Goal: Information Seeking & Learning: Learn about a topic

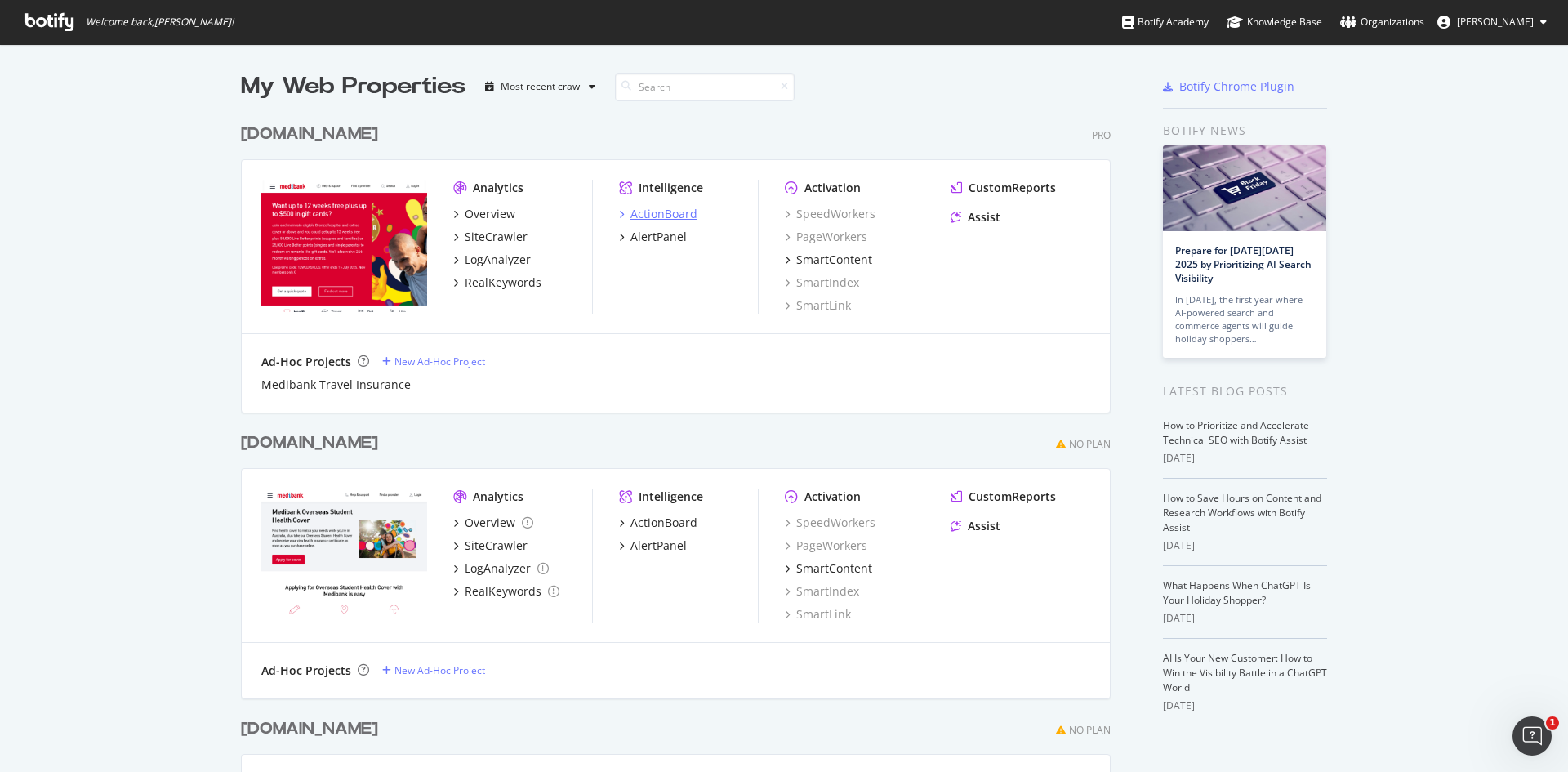
click at [656, 214] on div "ActionBoard" at bounding box center [664, 214] width 67 height 16
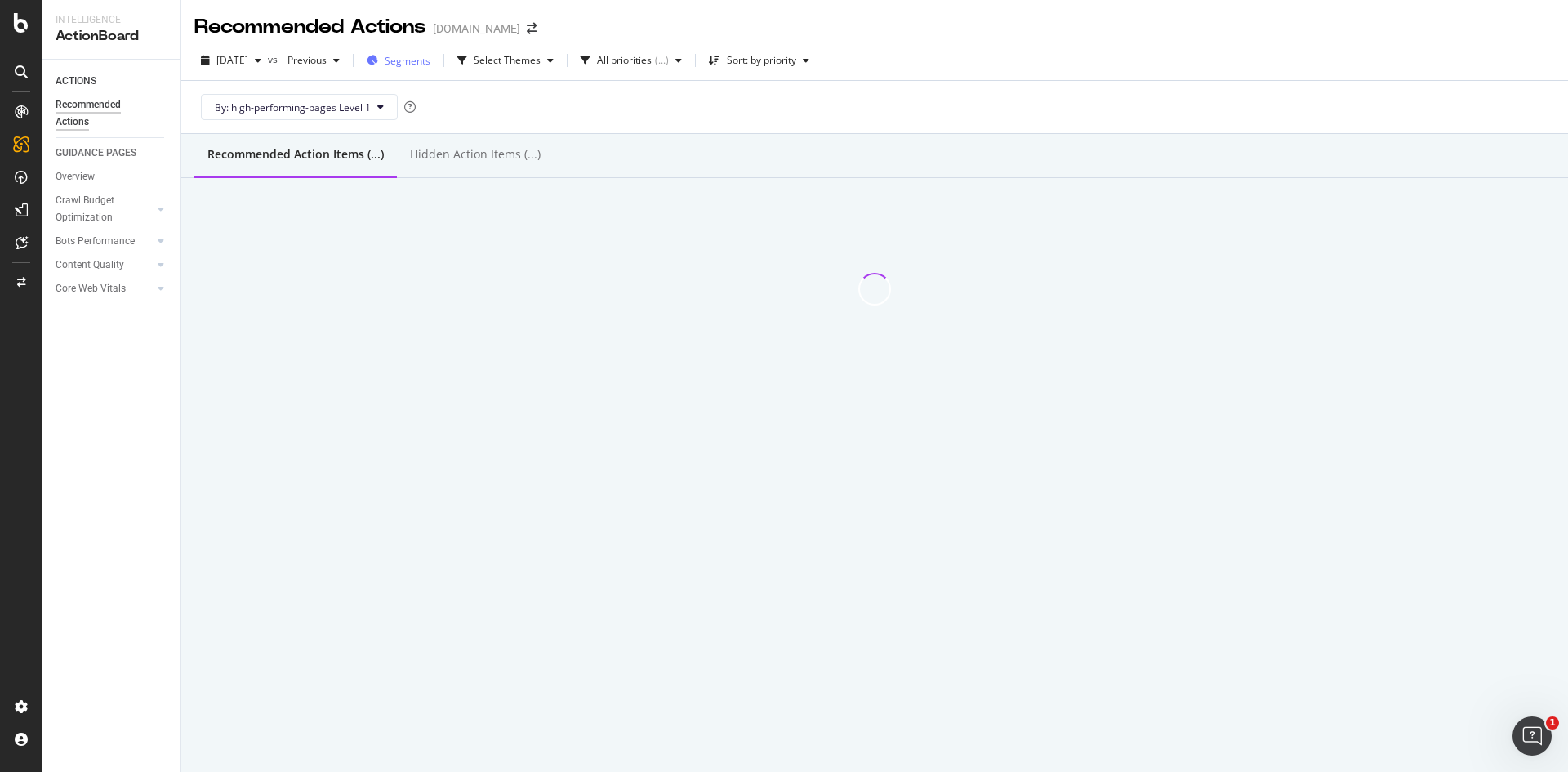
click at [430, 63] on span "Segments" at bounding box center [407, 60] width 46 height 14
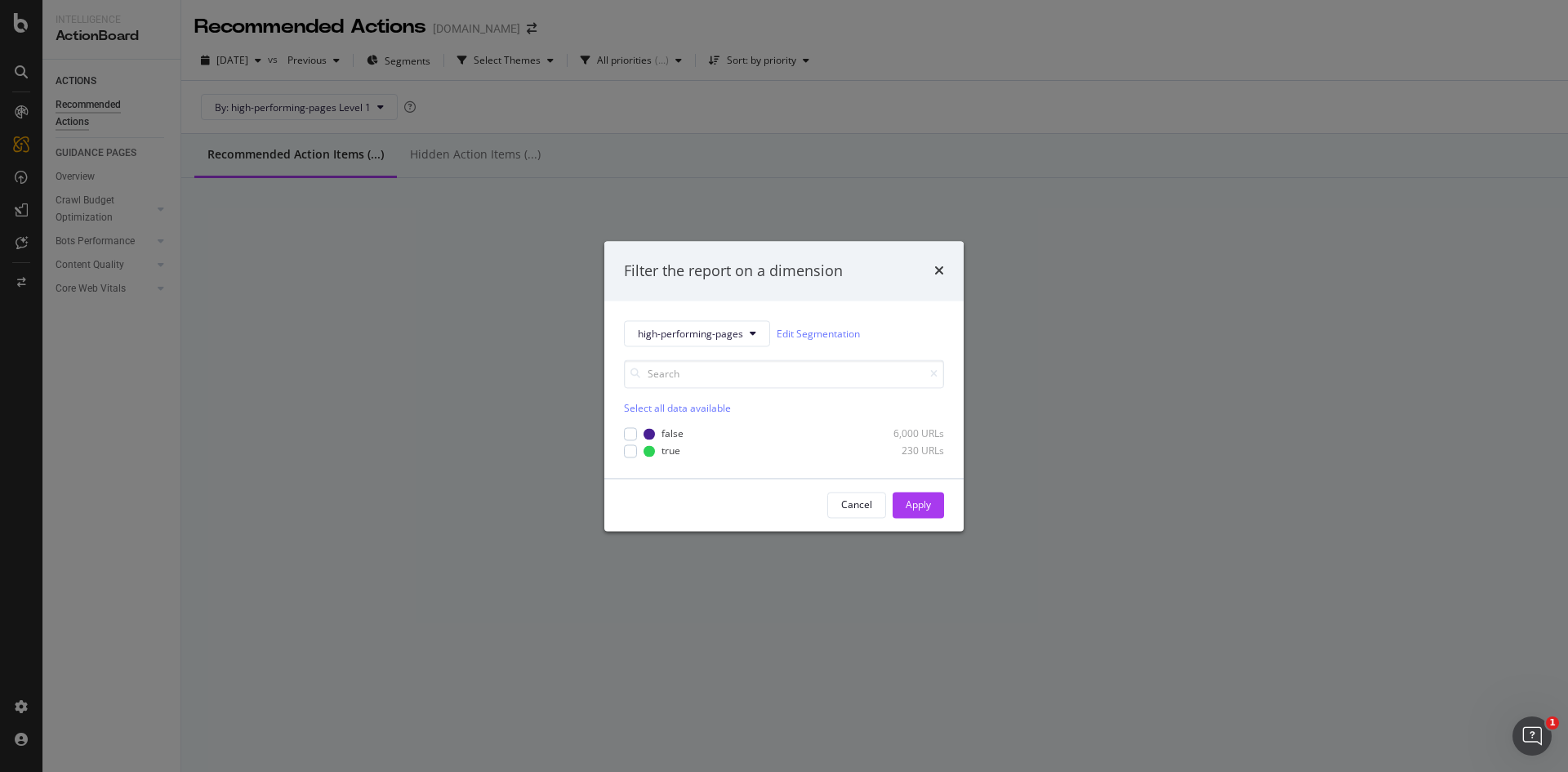
click at [627, 453] on div "modal" at bounding box center [630, 450] width 13 height 13
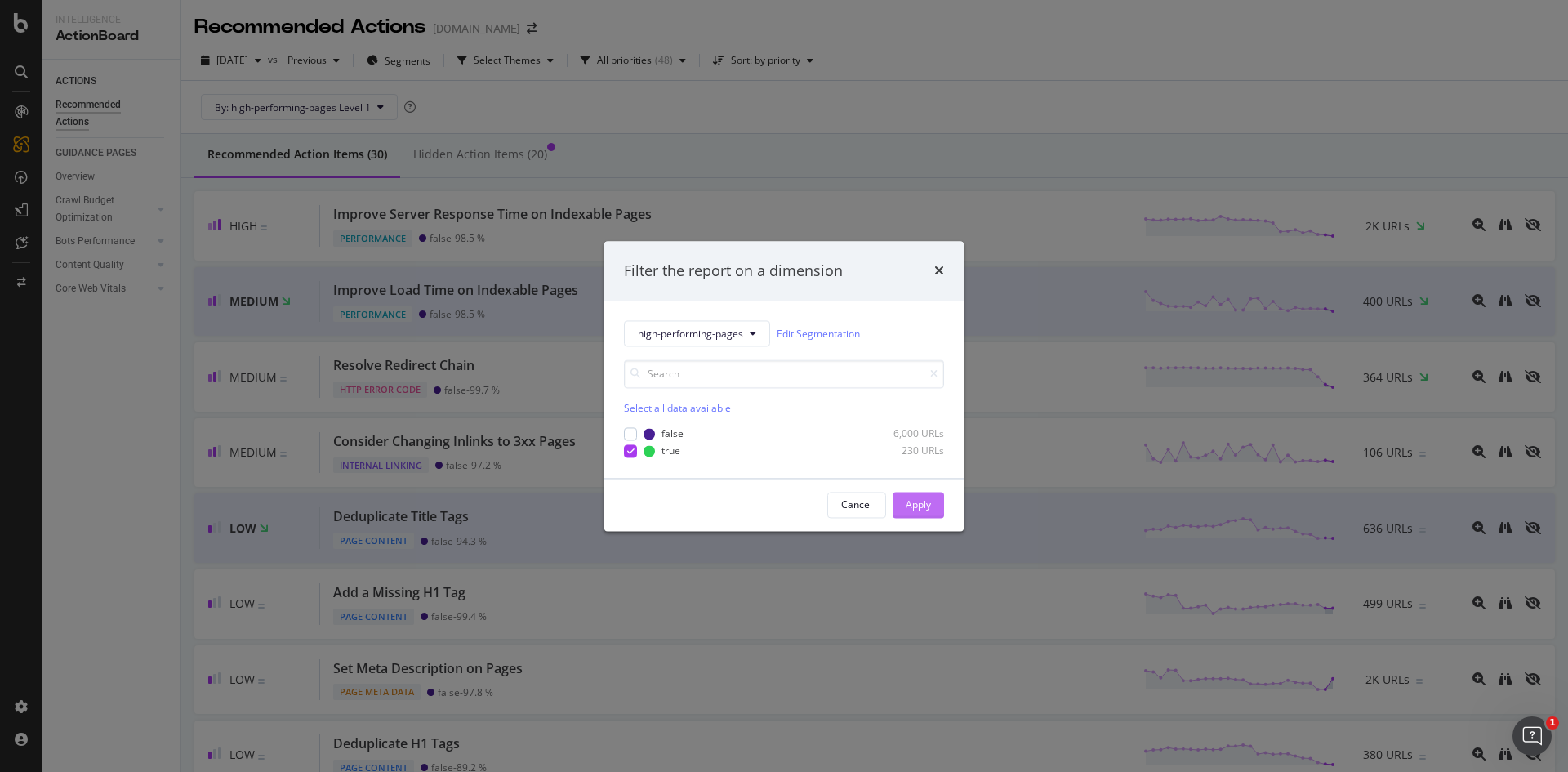
click at [914, 511] on div "Apply" at bounding box center [918, 505] width 25 height 14
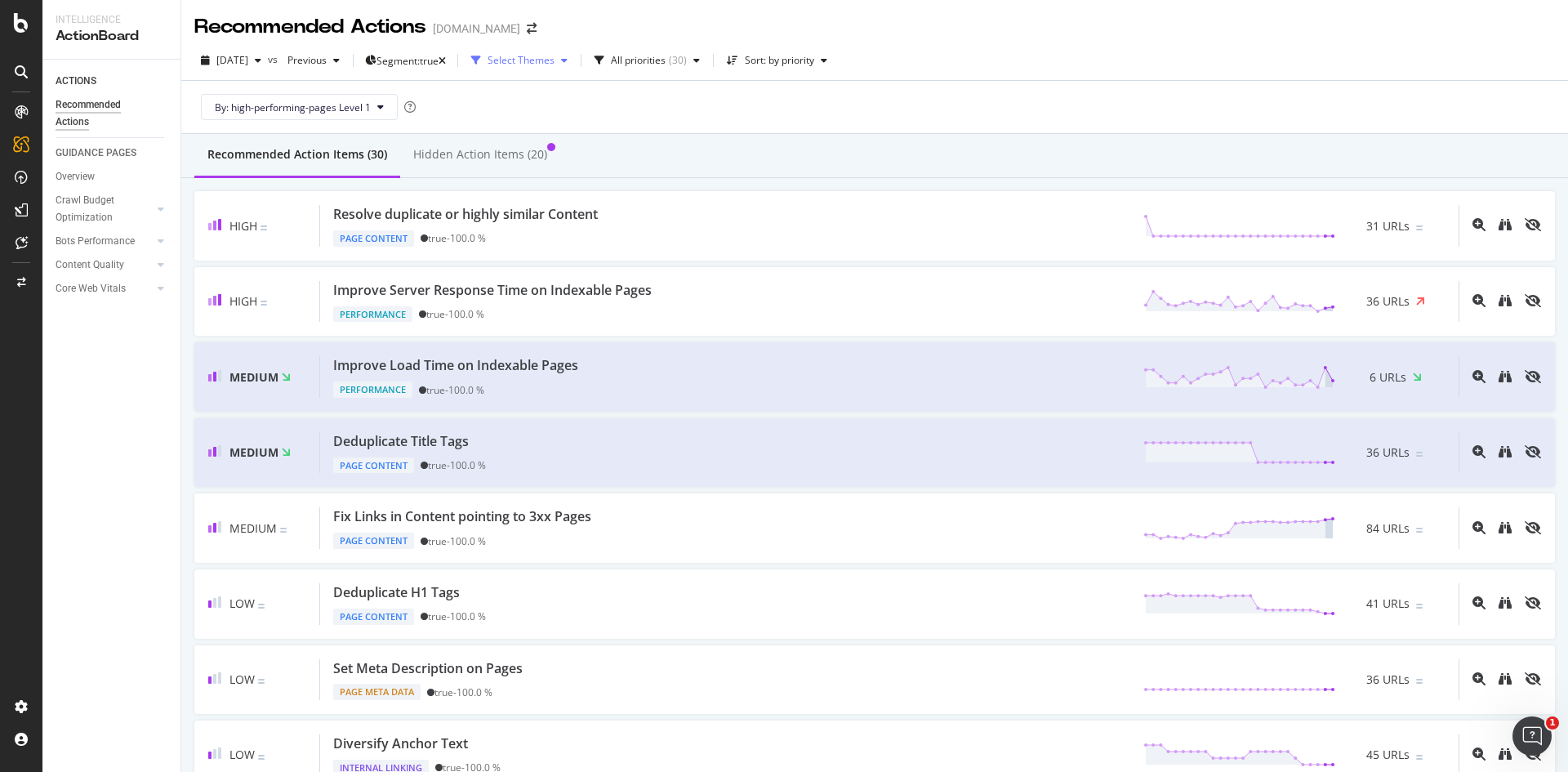
click at [555, 58] on div "Select Themes" at bounding box center [521, 60] width 67 height 9
click at [534, 91] on div at bounding box center [536, 94] width 13 height 13
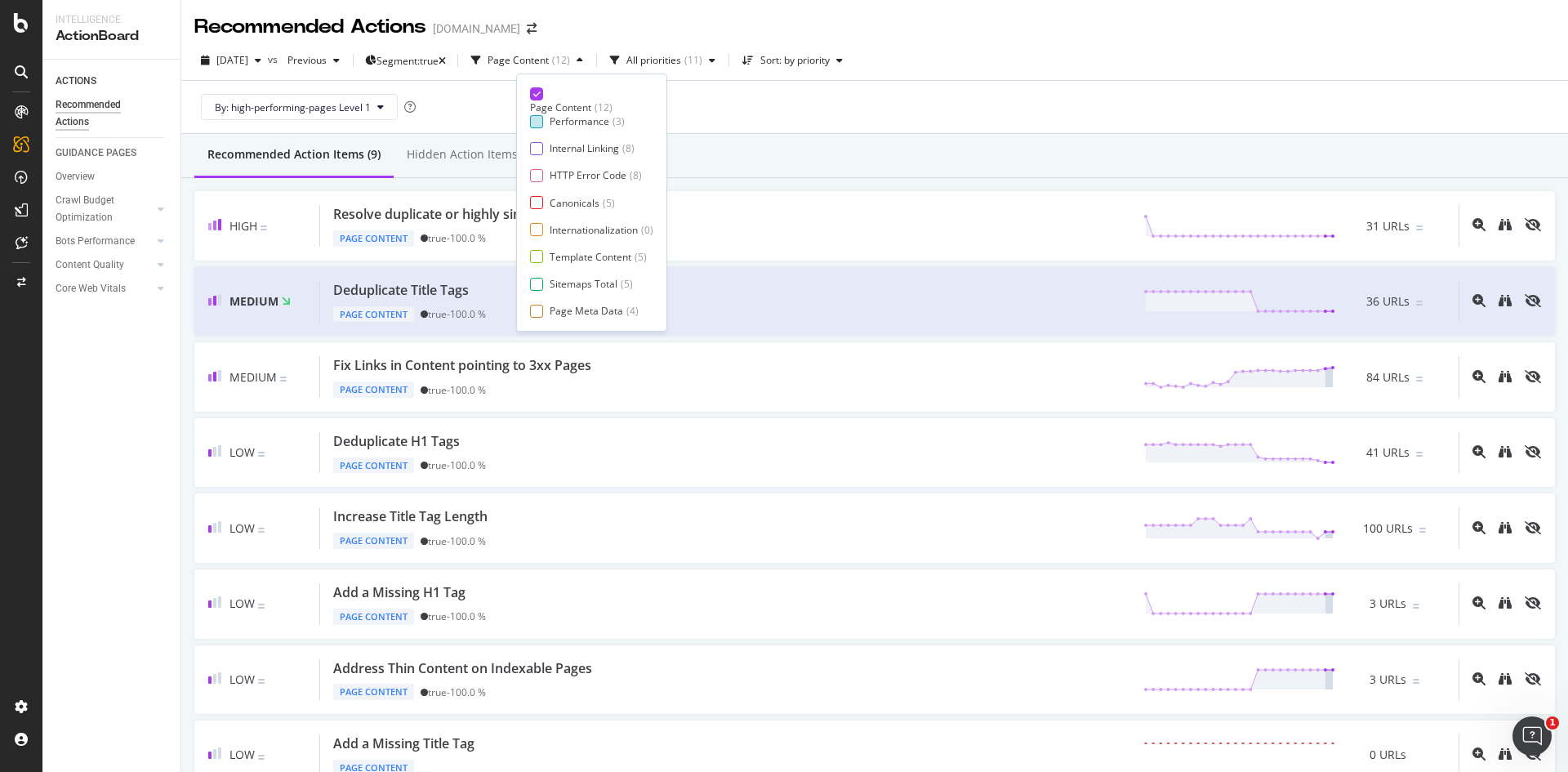
click at [536, 120] on div at bounding box center [536, 122] width 13 height 13
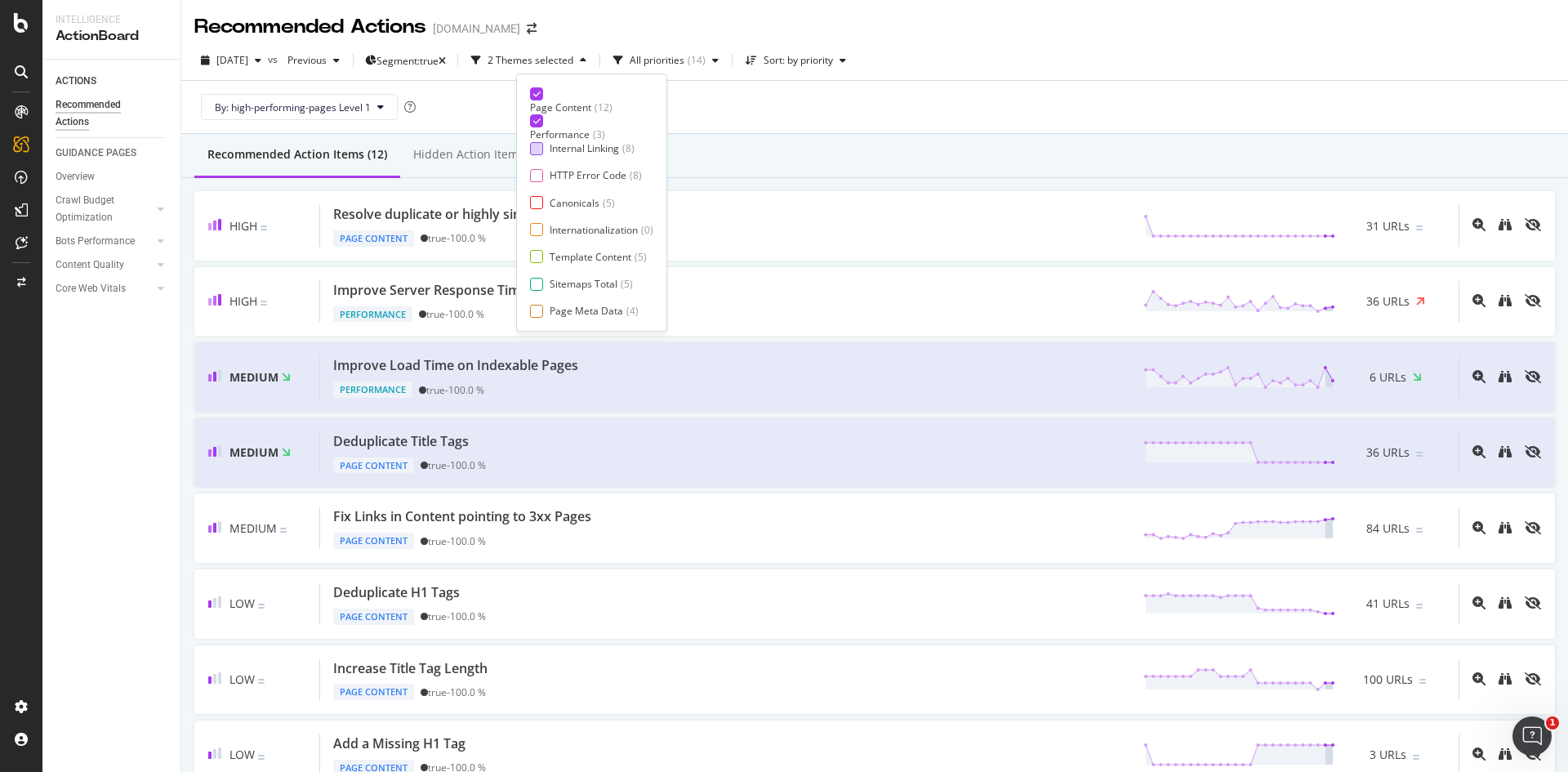
click at [536, 147] on div at bounding box center [536, 148] width 13 height 13
click at [533, 172] on div at bounding box center [536, 175] width 13 height 13
click at [536, 200] on div at bounding box center [536, 202] width 13 height 13
click at [536, 229] on div at bounding box center [536, 229] width 13 height 13
click at [537, 255] on div at bounding box center [536, 256] width 13 height 13
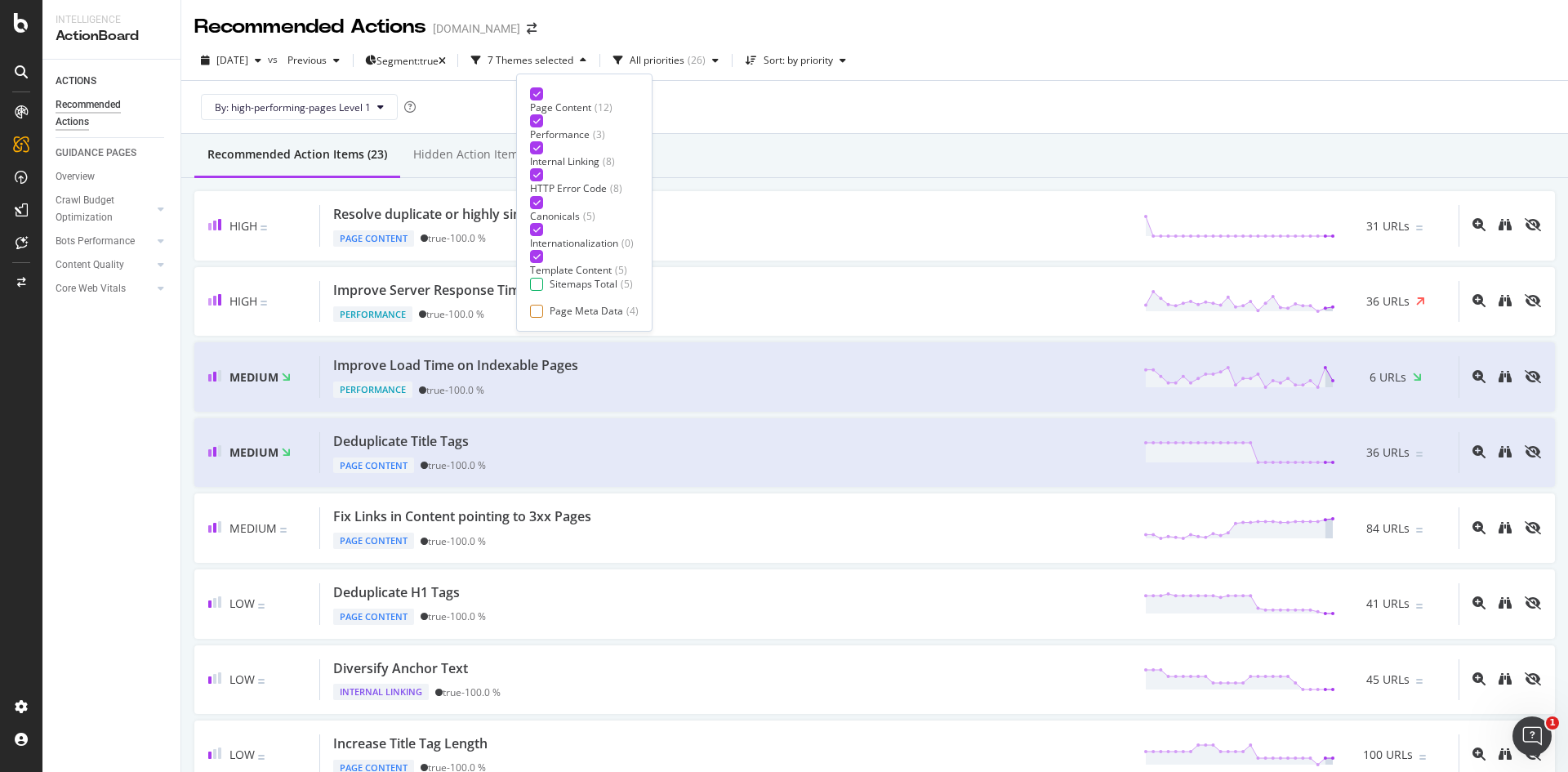
click at [540, 255] on icon at bounding box center [536, 256] width 8 height 8
click at [541, 278] on div at bounding box center [536, 284] width 13 height 13
click at [539, 304] on div at bounding box center [536, 311] width 13 height 13
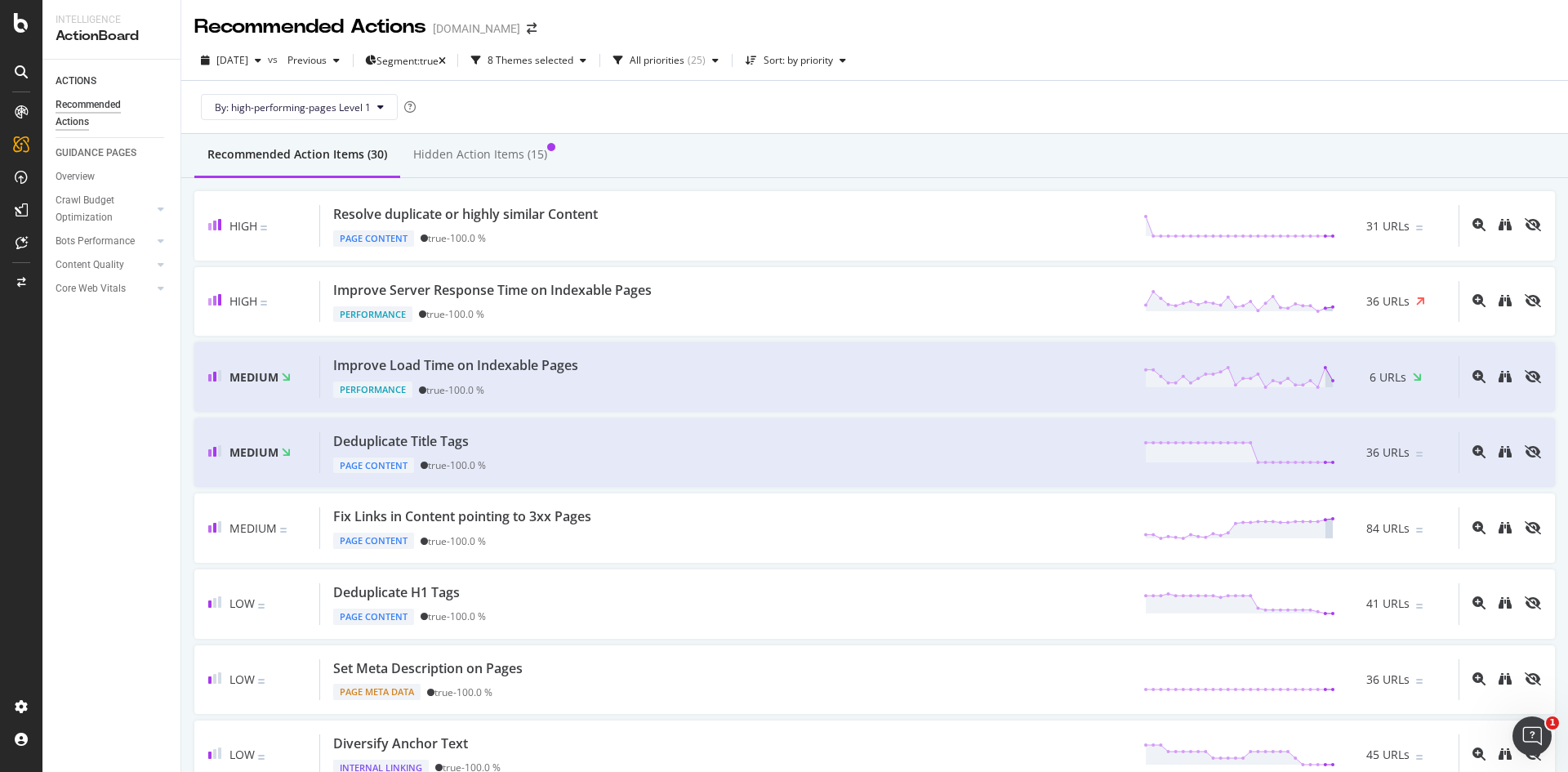
click at [860, 109] on div "By: high-performing-pages Level 1" at bounding box center [875, 107] width 1361 height 53
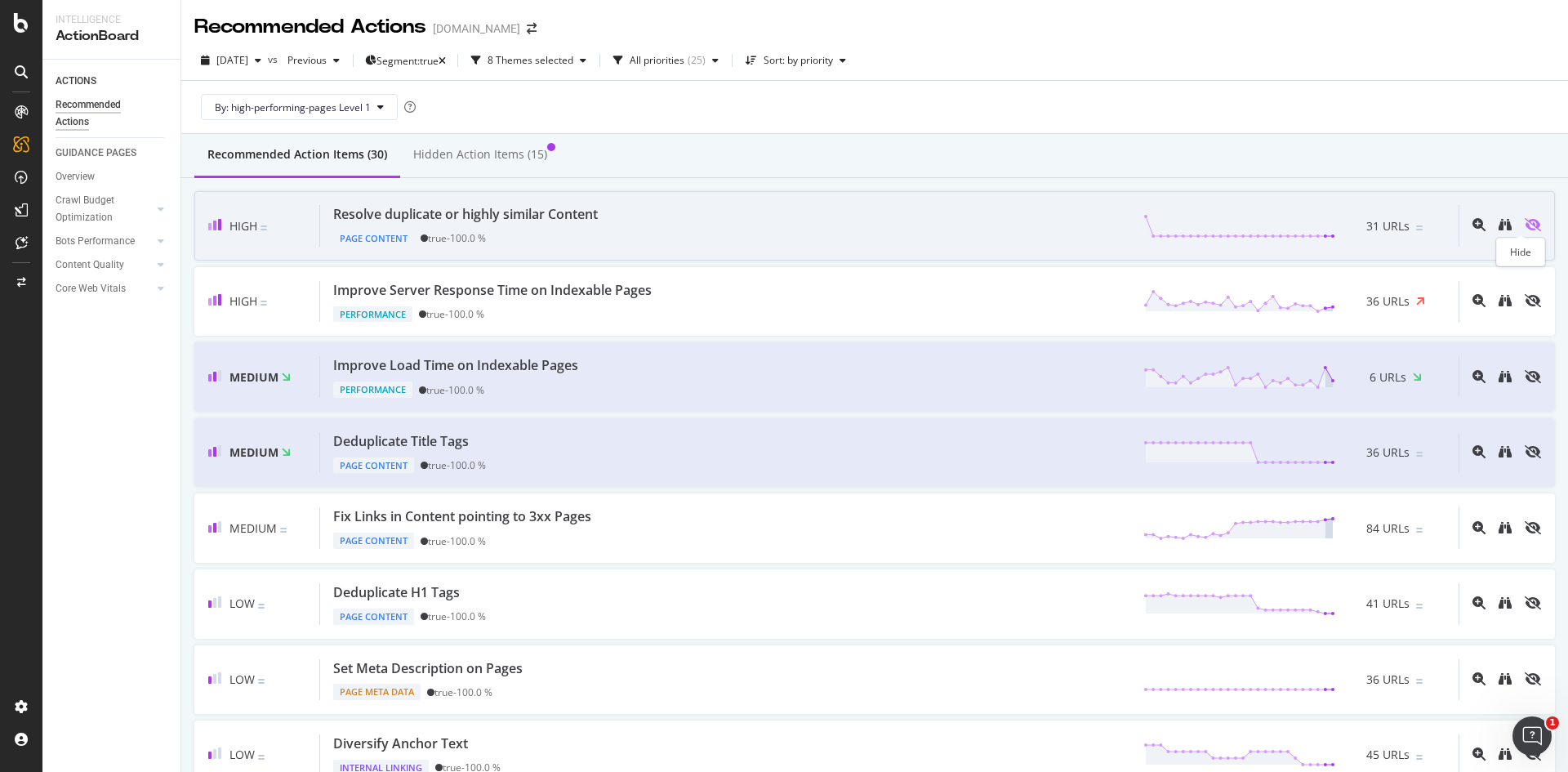
click at [1525, 223] on icon "eye-slash" at bounding box center [1533, 224] width 16 height 13
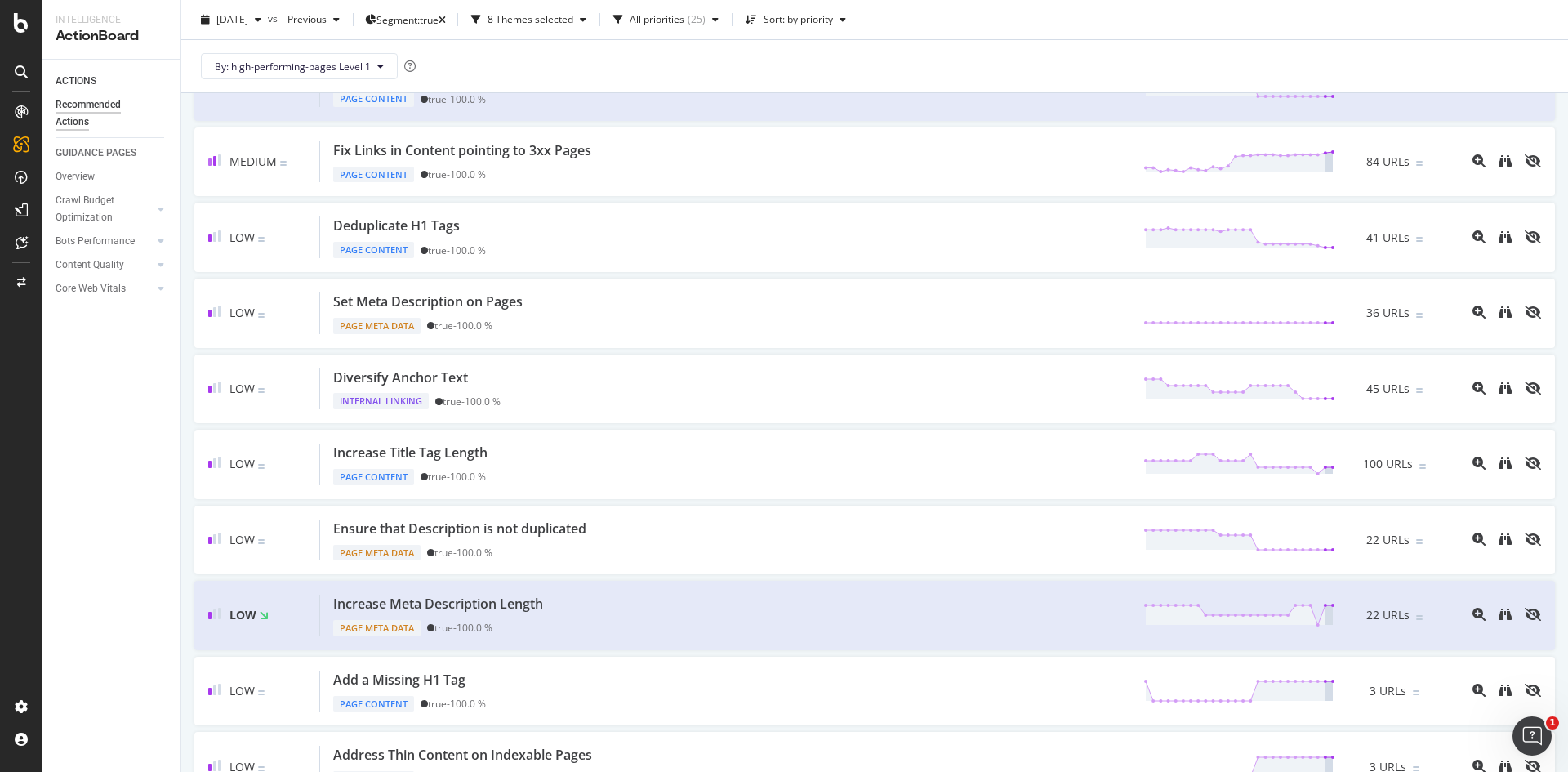
scroll to position [0, 0]
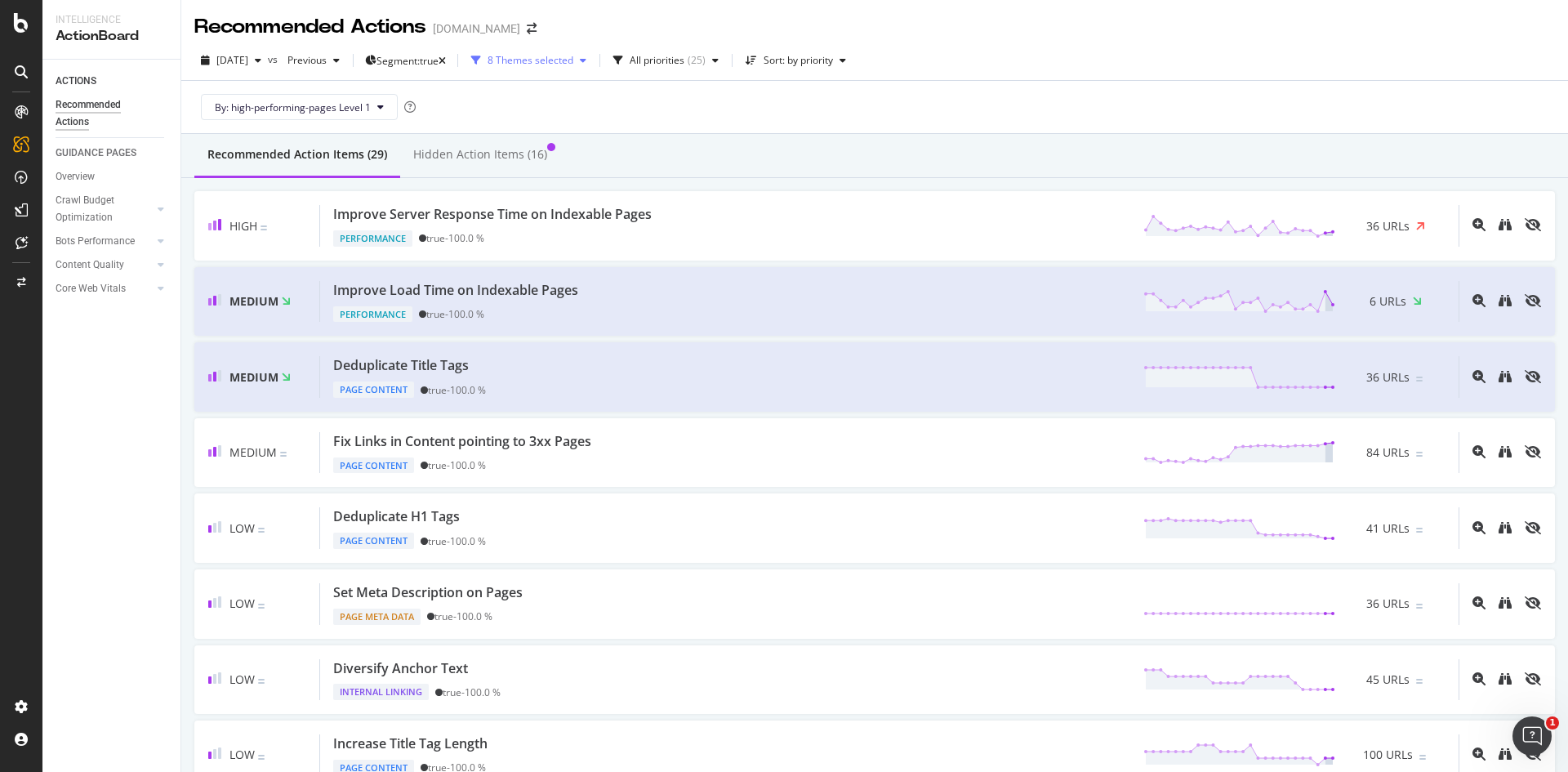
click at [574, 60] on div "8 Themes selected" at bounding box center [530, 60] width 85 height 9
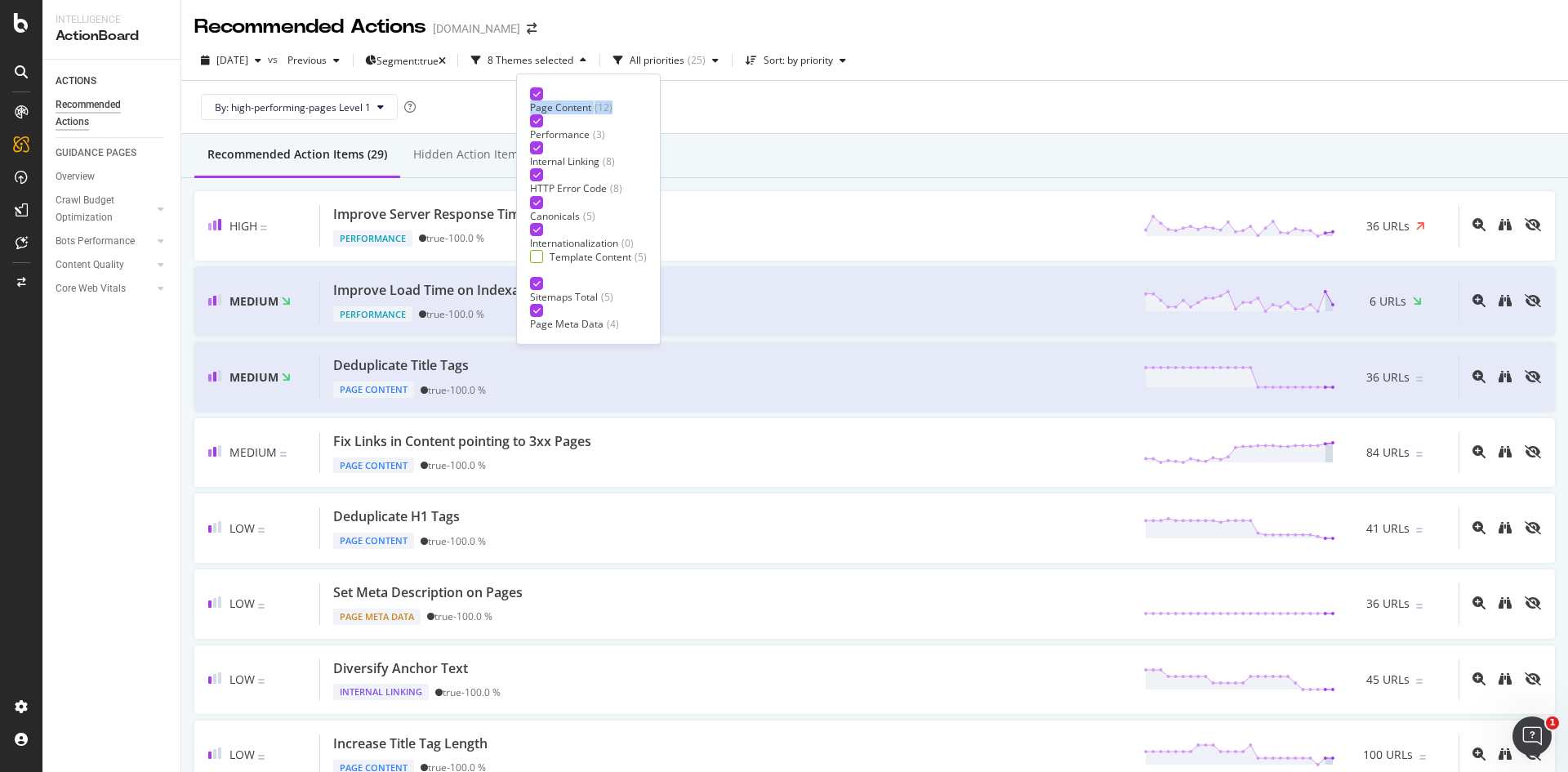
drag, startPoint x: 541, startPoint y: 95, endPoint x: 542, endPoint y: 116, distance: 21.0
click at [542, 116] on div "Page Content ( 12 ) Performance ( 3 ) Internal Linking ( 8 ) HTTP Error Code ( …" at bounding box center [588, 209] width 116 height 243
click at [541, 116] on div at bounding box center [536, 121] width 13 height 13
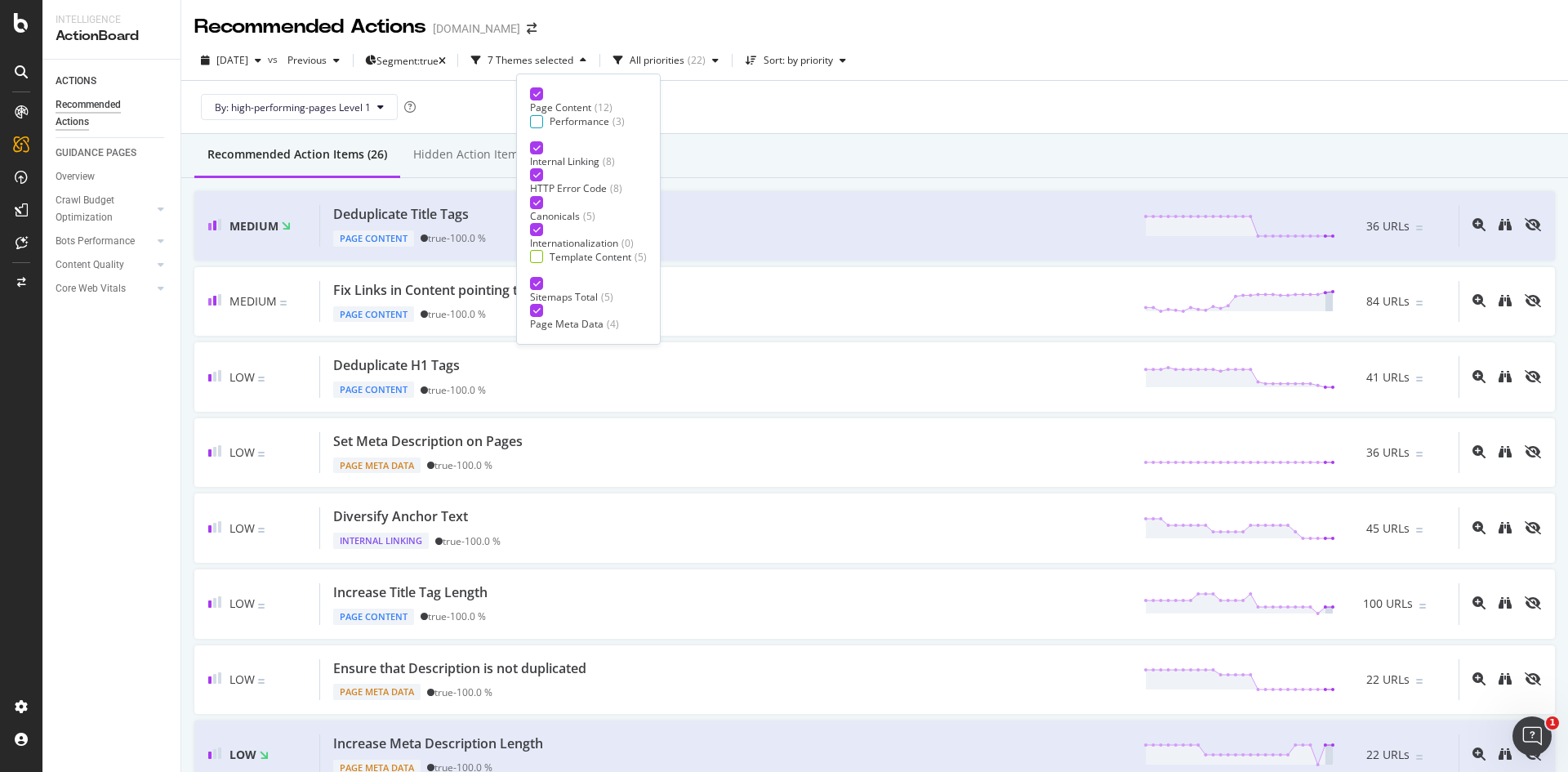
click at [538, 91] on icon at bounding box center [536, 93] width 8 height 8
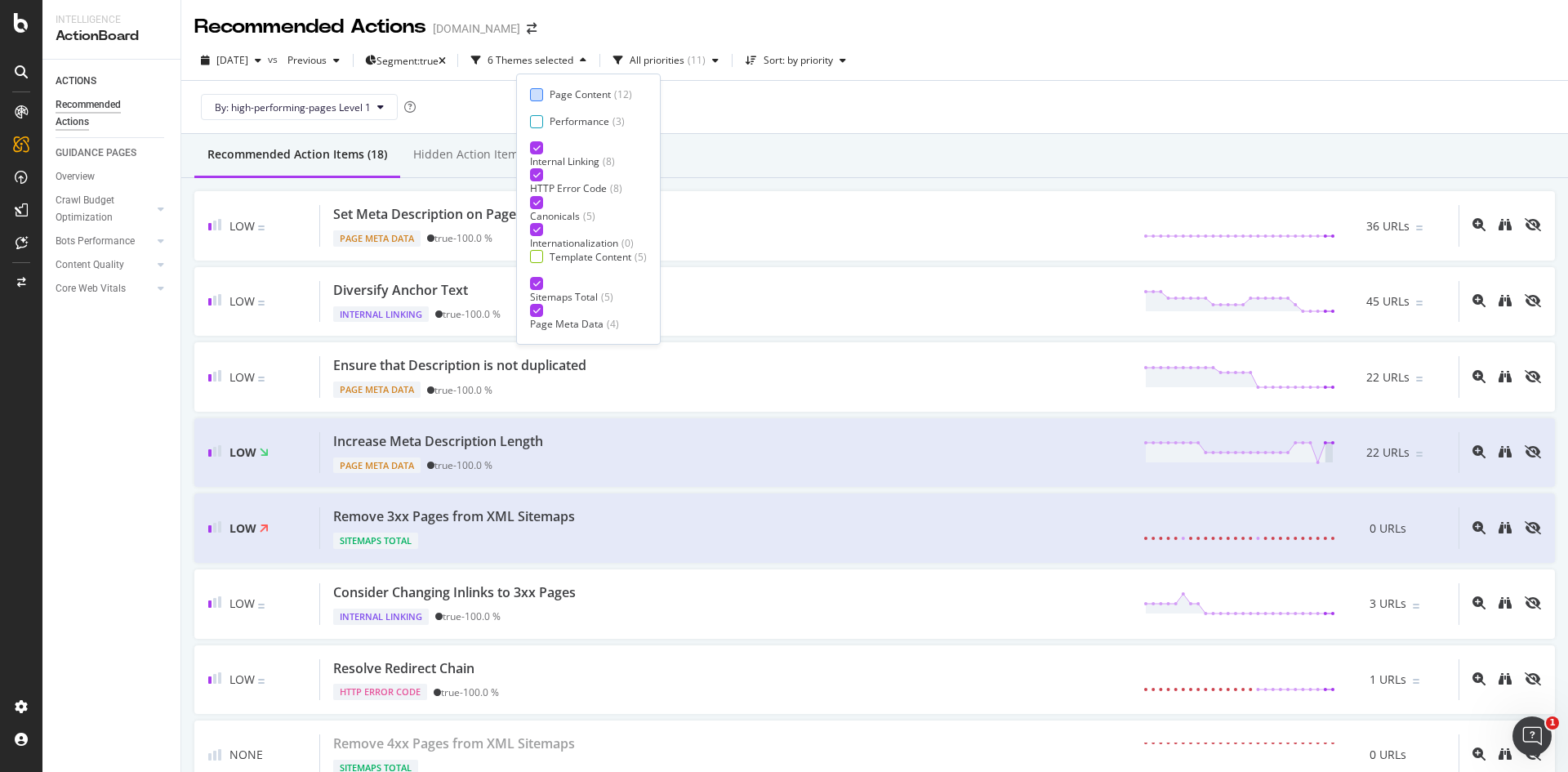
click at [538, 152] on icon at bounding box center [536, 147] width 8 height 8
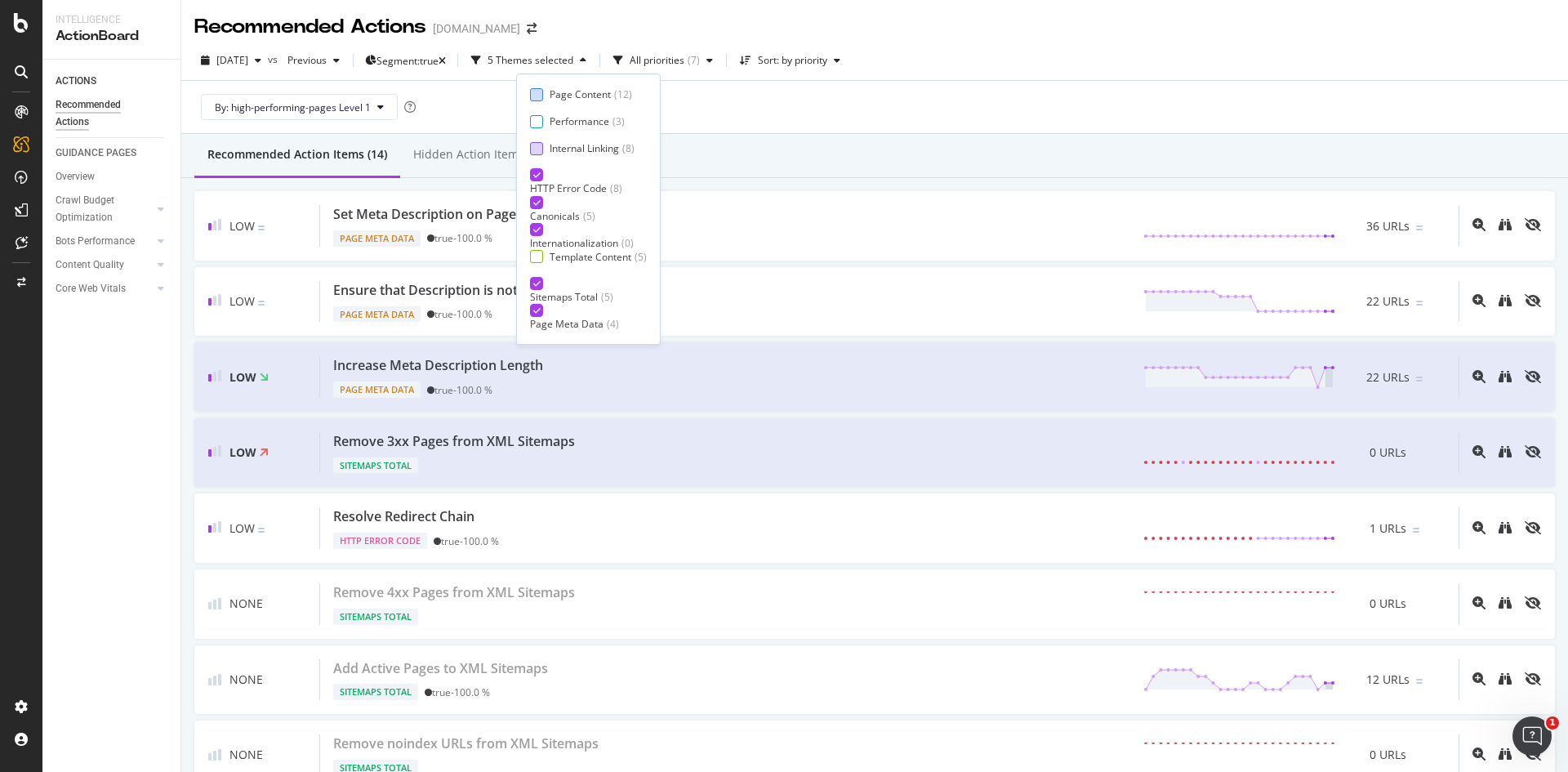
click at [538, 173] on icon at bounding box center [536, 174] width 8 height 8
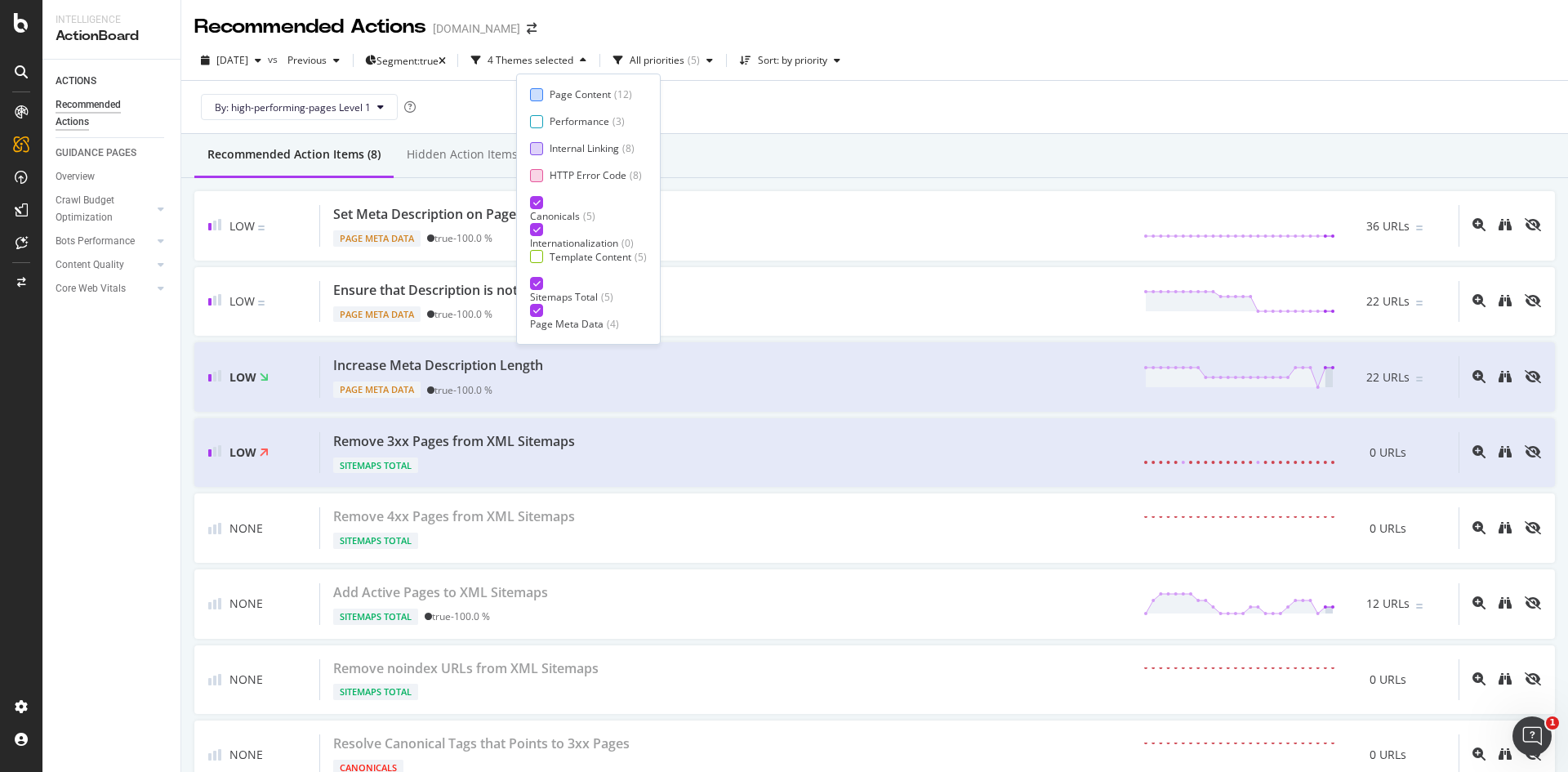
click at [538, 191] on div "Page Content ( 12 ) Performance ( 3 ) Internal Linking ( 8 ) HTTP Error Code ( …" at bounding box center [588, 209] width 116 height 243
click at [536, 198] on div at bounding box center [536, 202] width 13 height 13
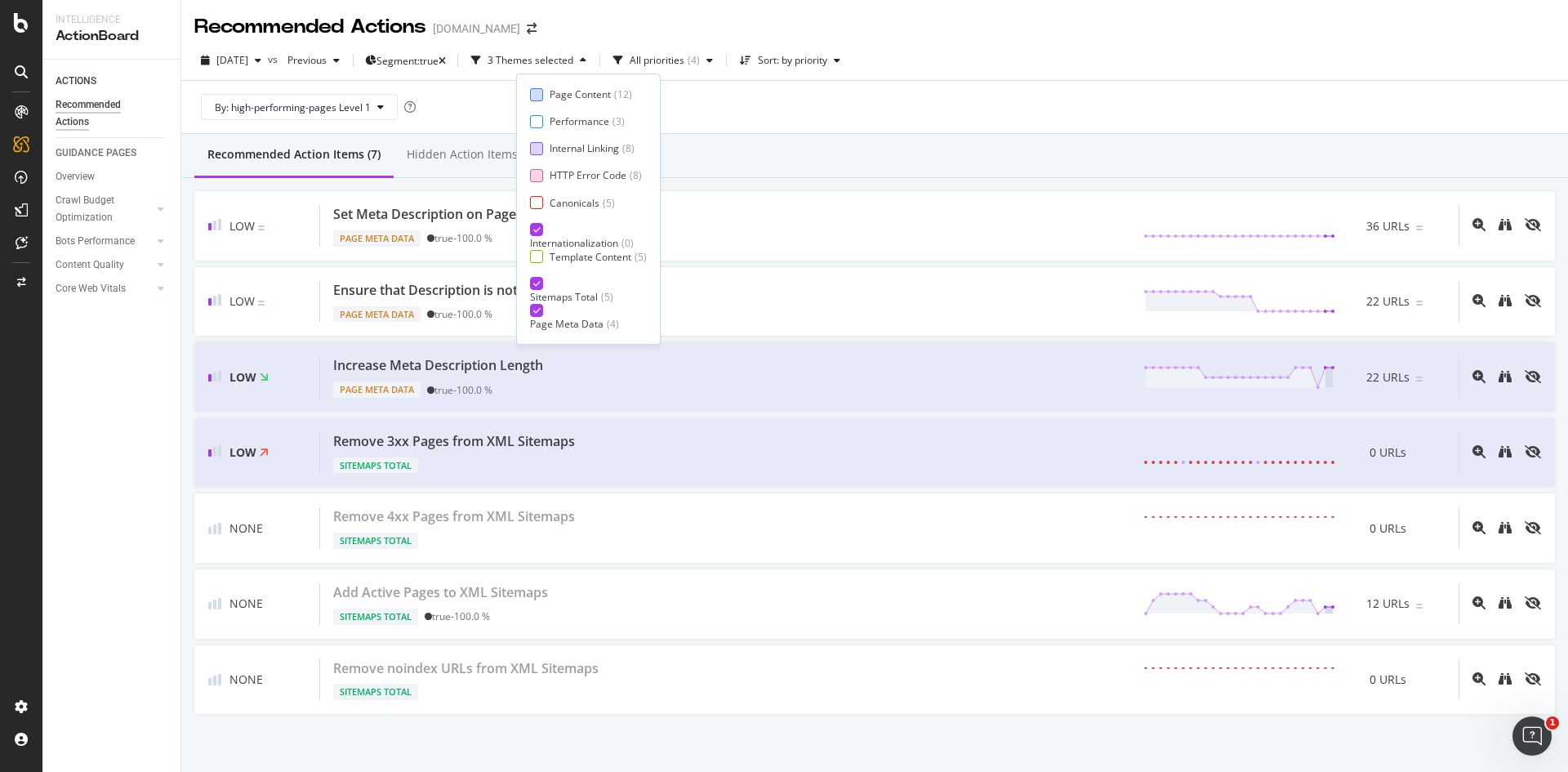
click at [538, 233] on icon at bounding box center [536, 229] width 8 height 8
click at [538, 258] on div at bounding box center [536, 256] width 13 height 13
click at [537, 286] on icon at bounding box center [536, 283] width 8 height 8
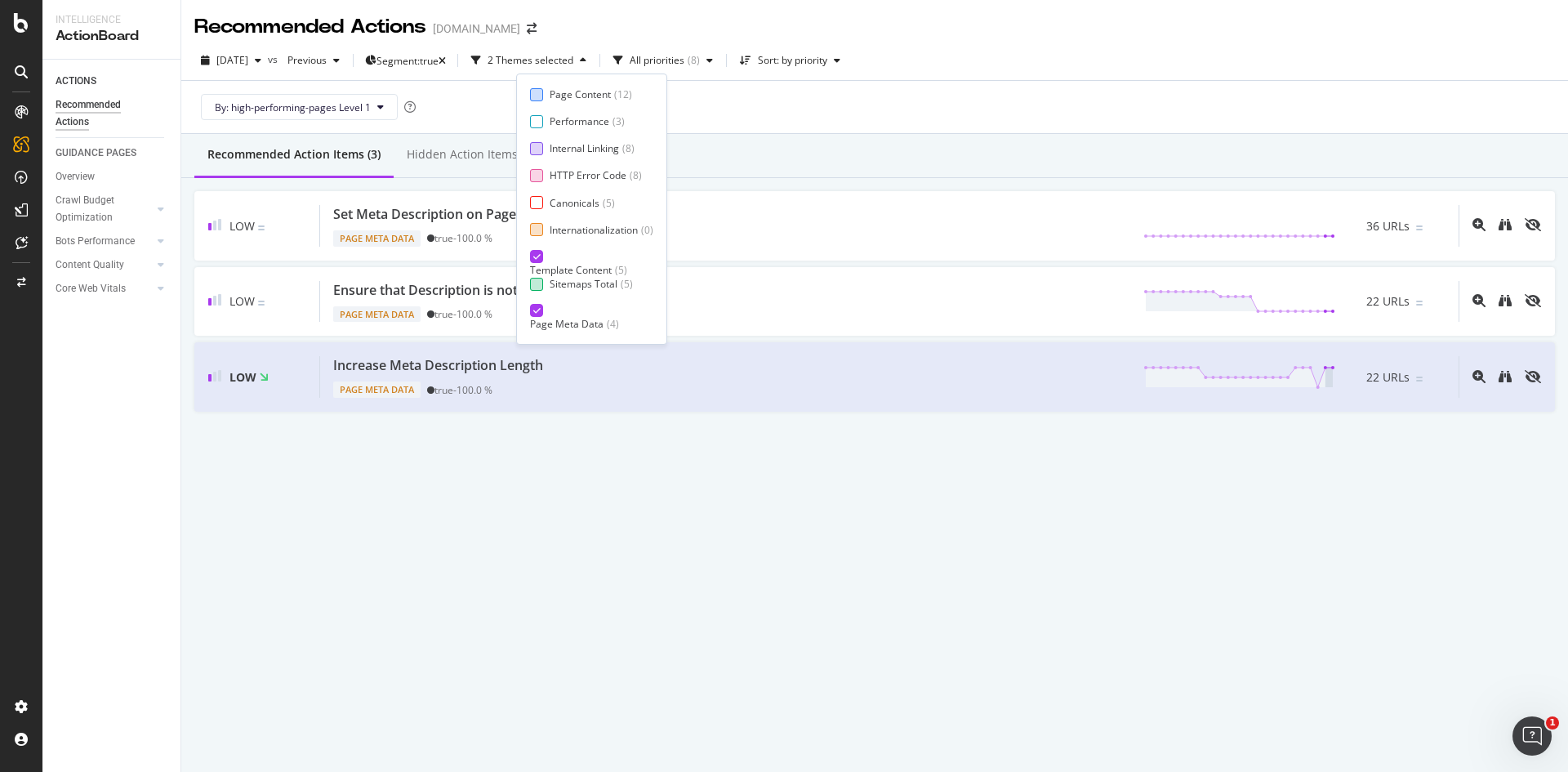
scroll to position [27, 0]
click at [535, 306] on icon at bounding box center [536, 310] width 8 height 8
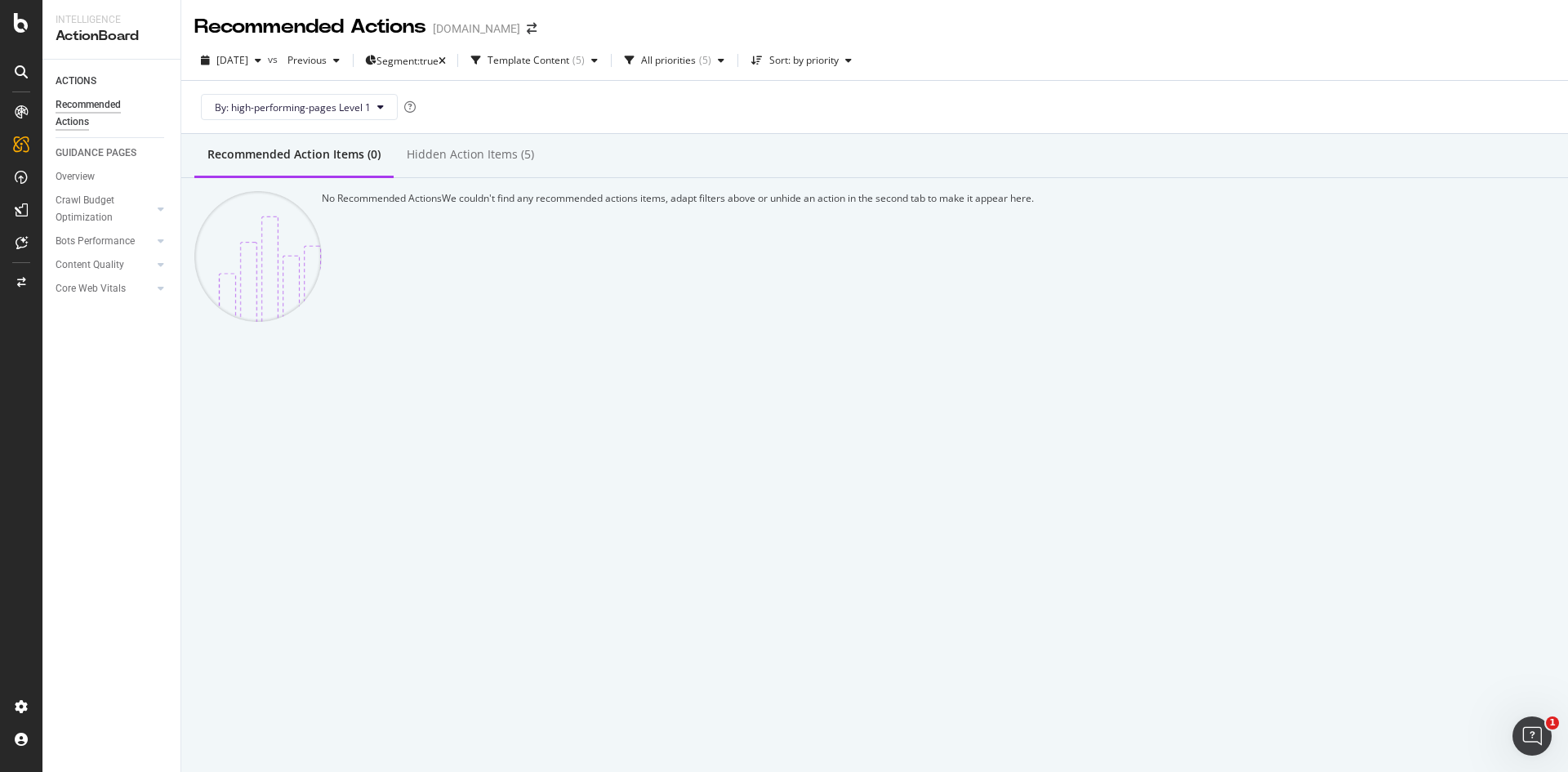
click at [787, 174] on div "Recommended Action Items (0) Hidden Action Items (5)" at bounding box center [875, 155] width 1387 height 44
click at [486, 150] on div "Hidden Action Items (5)" at bounding box center [471, 154] width 128 height 16
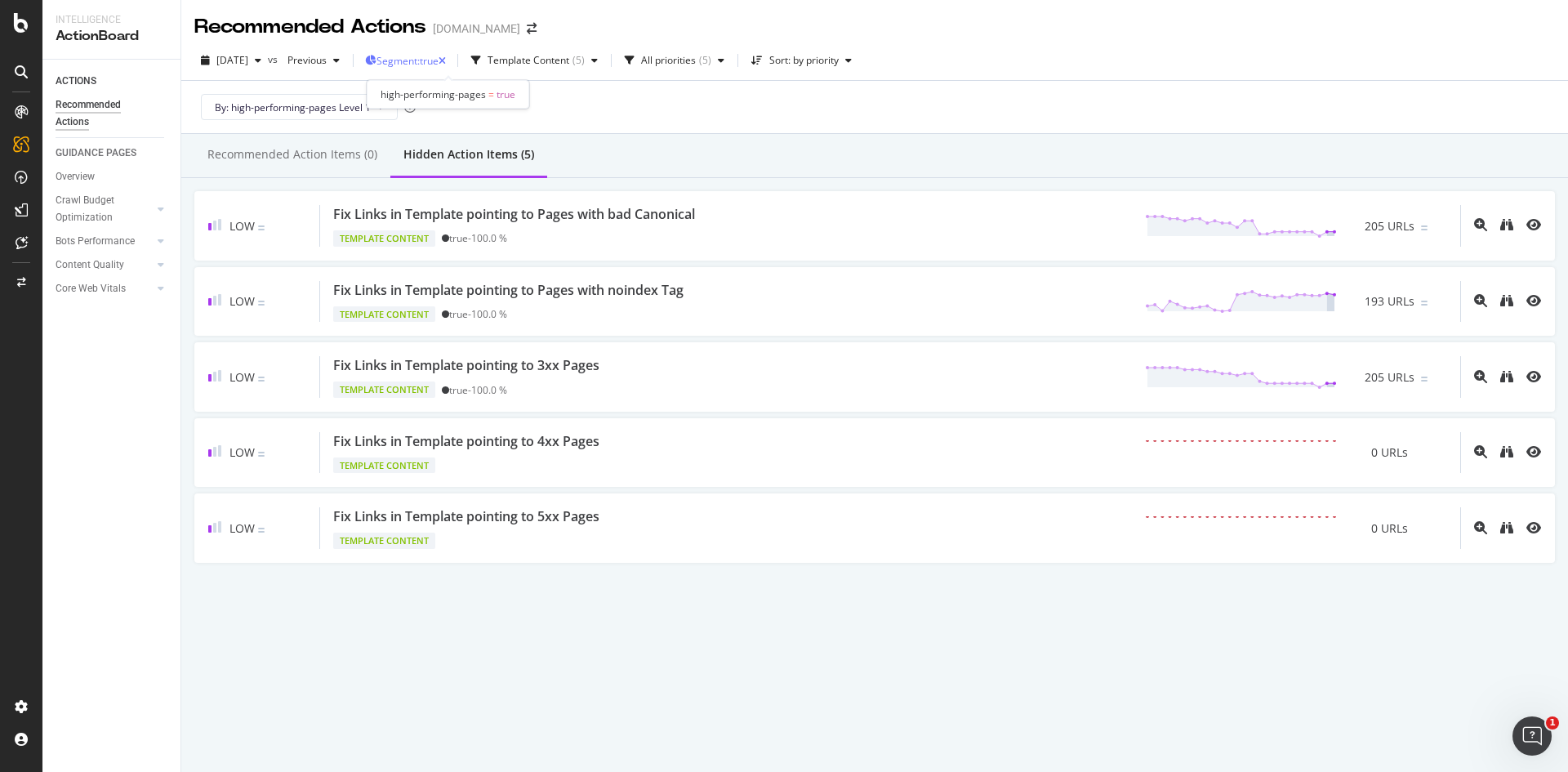
click at [438, 65] on span "Segment: true" at bounding box center [408, 60] width 62 height 14
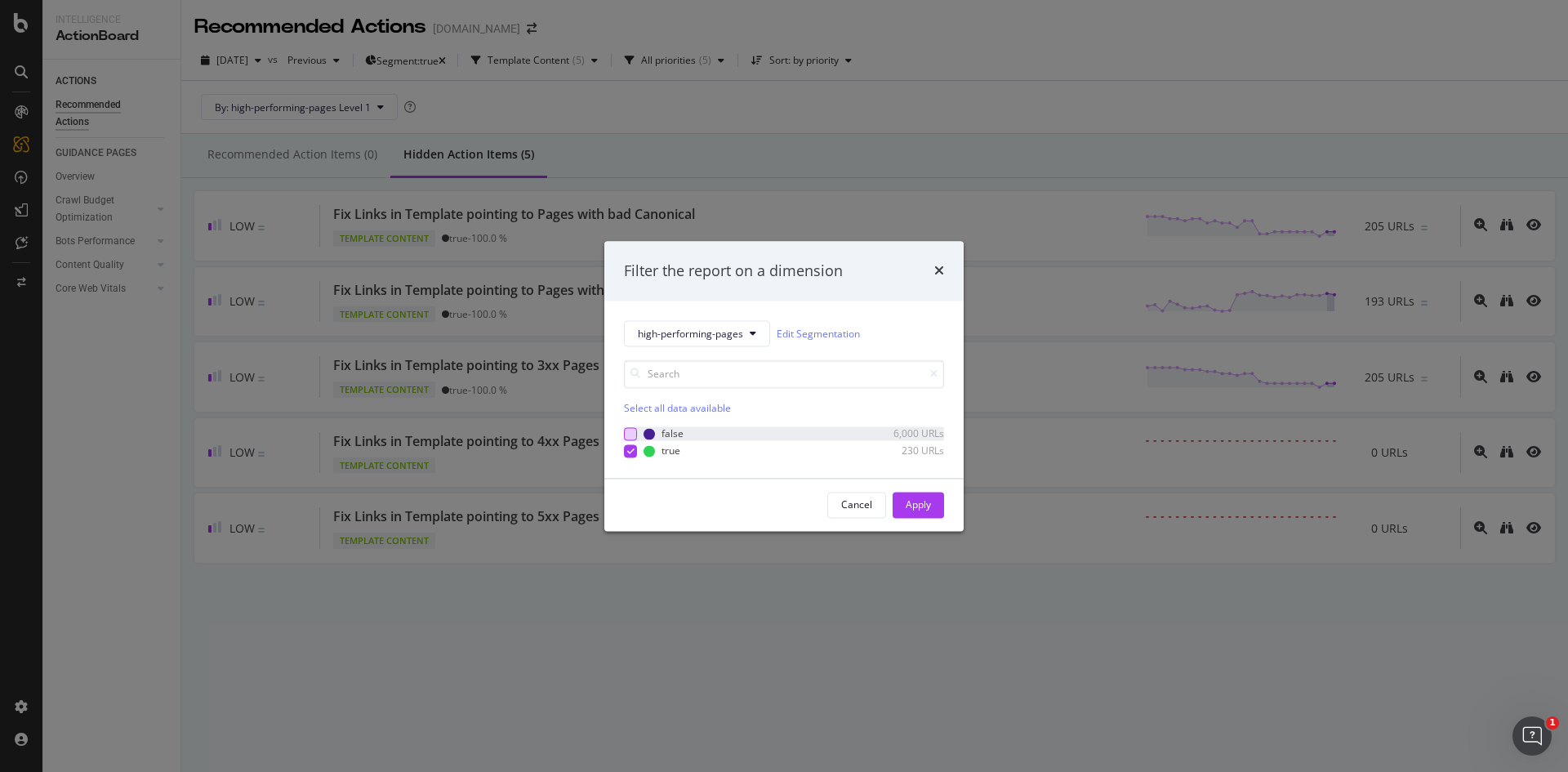
click at [630, 433] on div "modal" at bounding box center [630, 433] width 13 height 13
click at [928, 509] on div "Apply" at bounding box center [918, 505] width 25 height 14
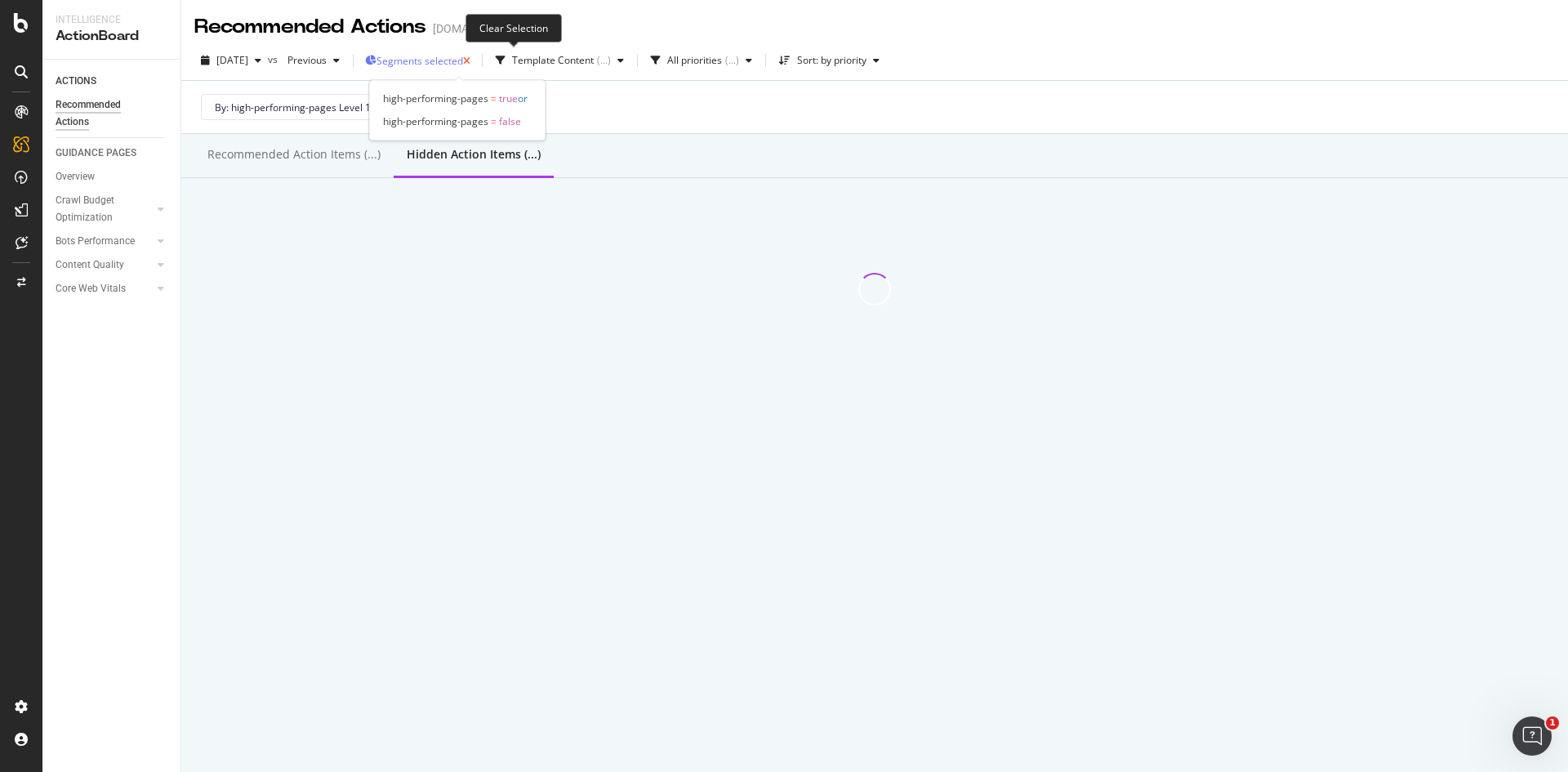
click at [470, 61] on icon "button" at bounding box center [467, 60] width 8 height 9
